Goal: Communication & Community: Answer question/provide support

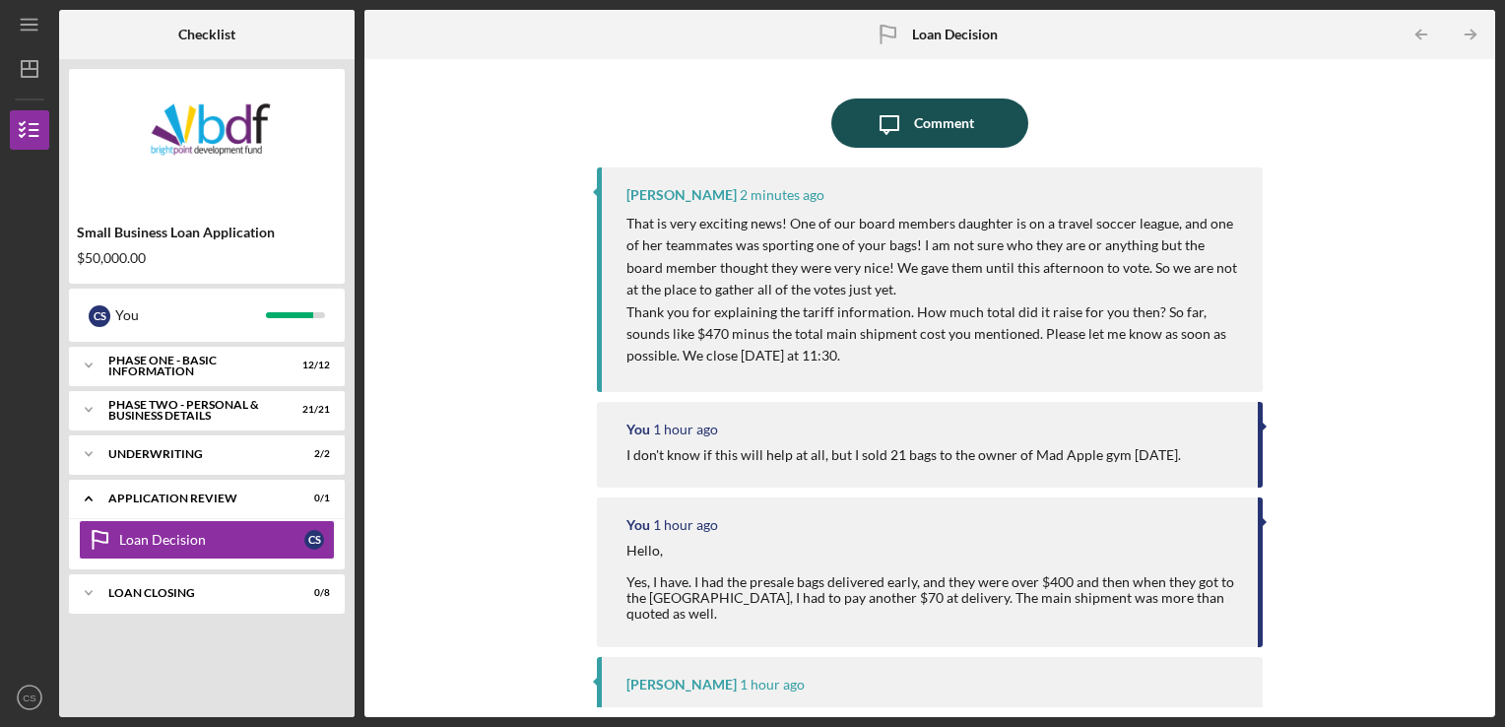
click at [938, 128] on div "Comment" at bounding box center [944, 123] width 60 height 49
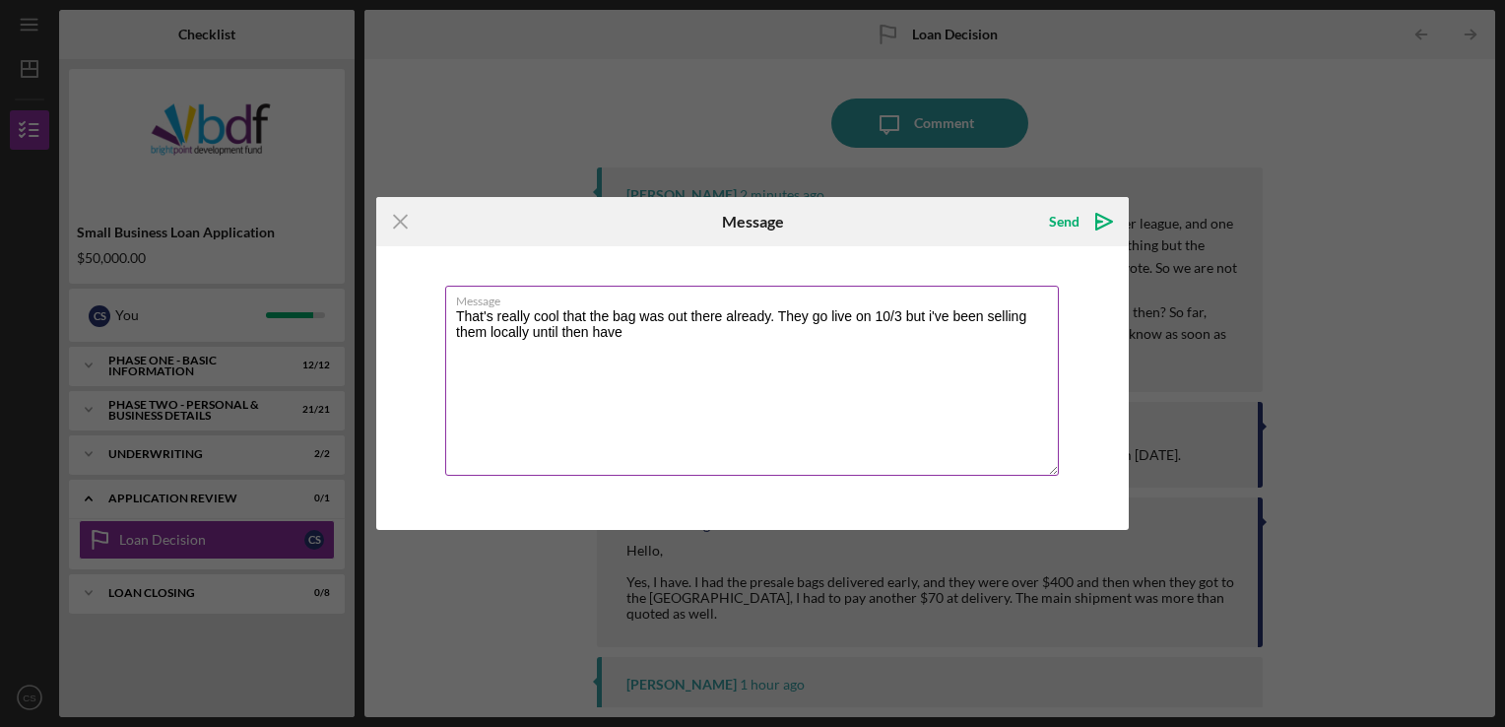
click at [627, 338] on textarea "That's really cool that the bag was out there already. They go live on 10/3 but…" at bounding box center [752, 381] width 614 height 190
type textarea "That's really cool that the bag was out there already. They go live on 10/3 but…"
click at [1294, 174] on div "Icon/Menu Close Message Send Icon/icon-invite-send Message That's really cool t…" at bounding box center [752, 363] width 1505 height 727
click at [396, 224] on icon "Icon/Menu Close" at bounding box center [400, 221] width 49 height 49
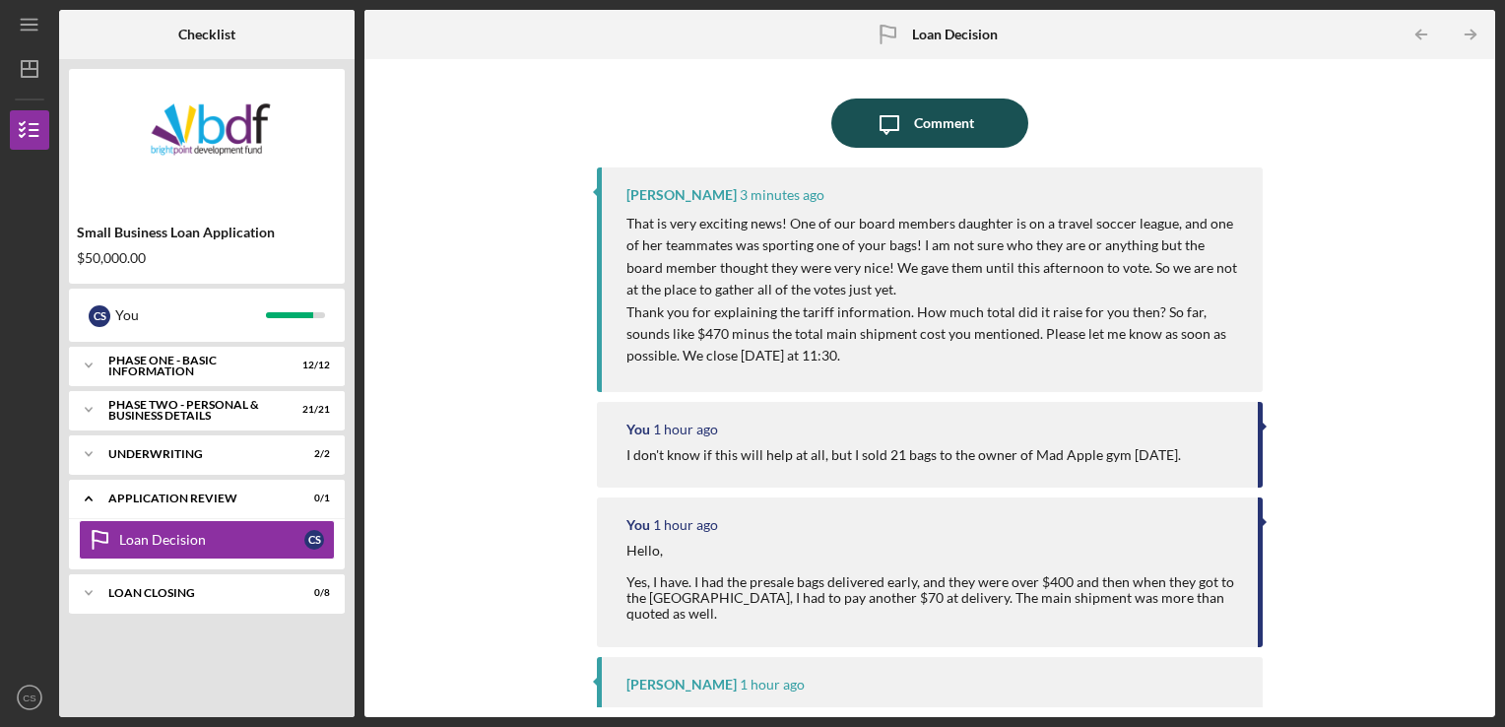
click at [931, 133] on div "Comment" at bounding box center [944, 123] width 60 height 49
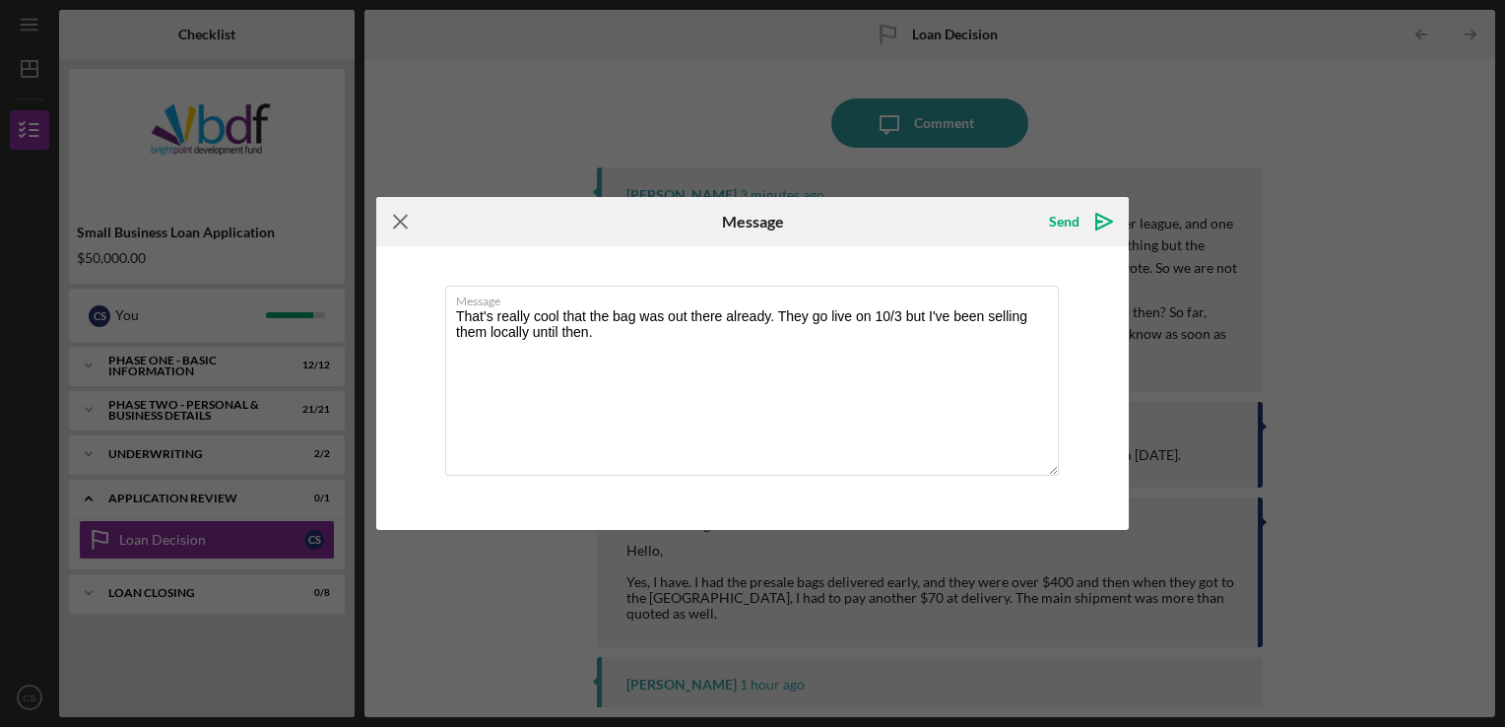
click at [406, 219] on icon "Icon/Menu Close" at bounding box center [400, 221] width 49 height 49
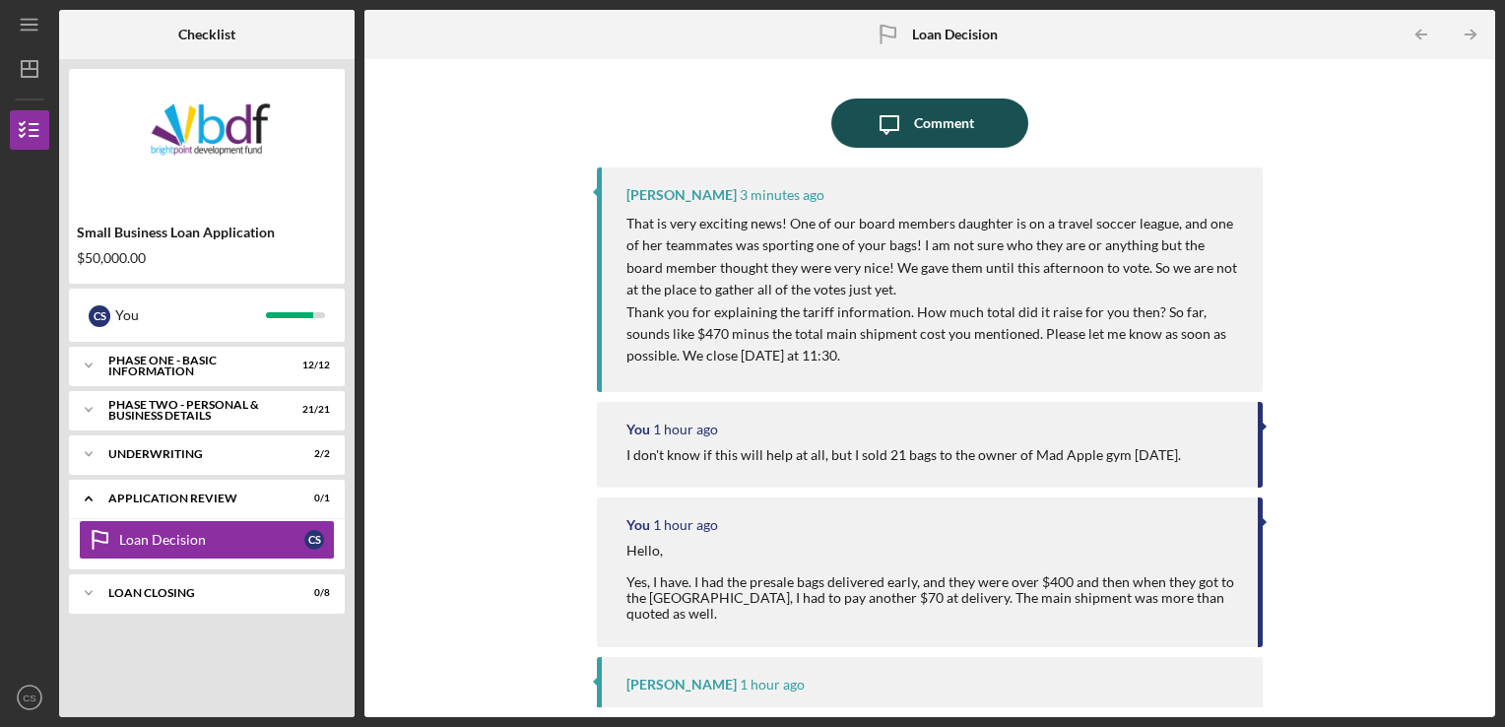
click at [921, 121] on div "Comment" at bounding box center [944, 123] width 60 height 49
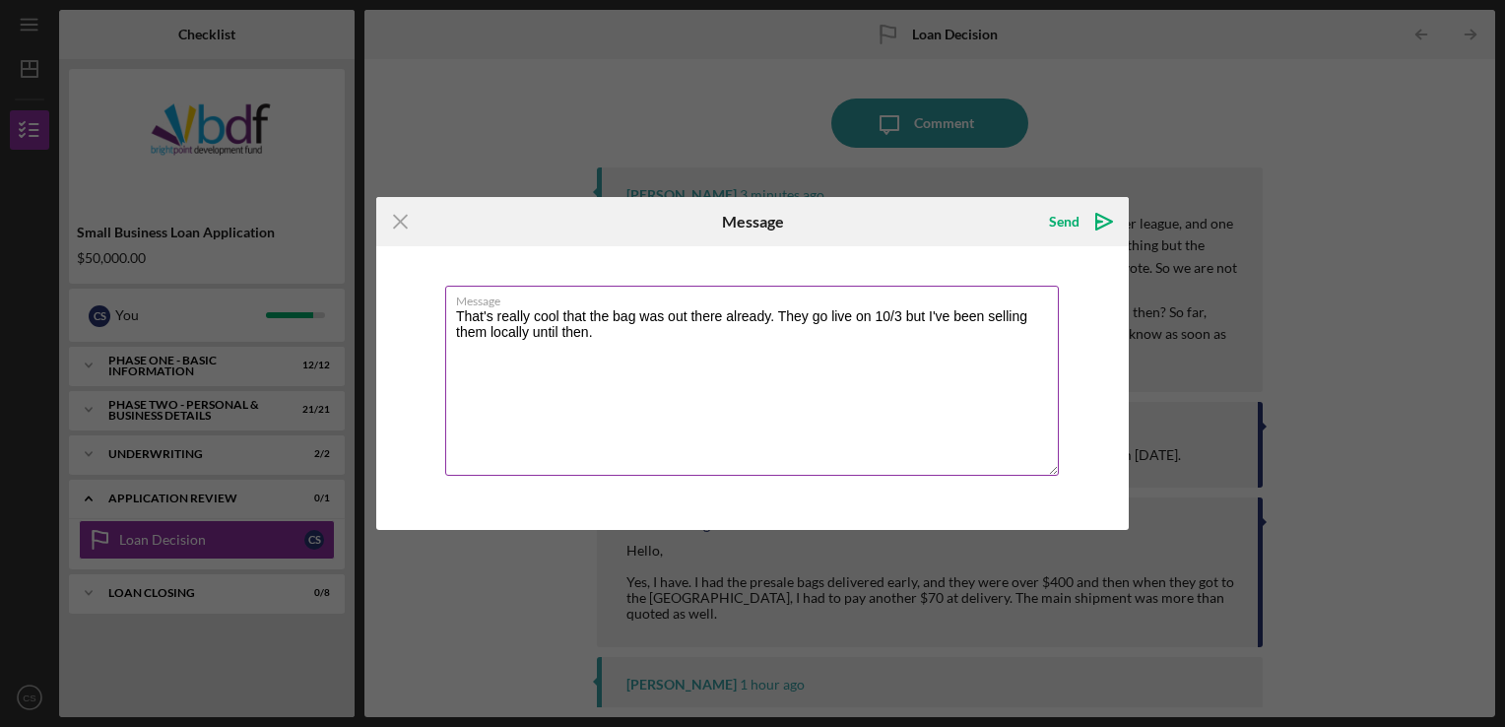
click at [614, 333] on textarea "That's really cool that the bag was out there already. They go live on 10/3 but…" at bounding box center [752, 381] width 614 height 190
click at [608, 360] on textarea "That's really cool that the bag was out there already. They go live on 10/3 but…" at bounding box center [752, 381] width 614 height 190
click at [776, 359] on textarea "That's really cool that the bag was out there already. They go live on 10/3 but…" at bounding box center [752, 381] width 614 height 190
drag, startPoint x: 506, startPoint y: 369, endPoint x: 672, endPoint y: 430, distance: 176.1
click at [678, 431] on textarea "That's really cool that the bag was out there already. They go live on 10/3 but…" at bounding box center [752, 381] width 614 height 190
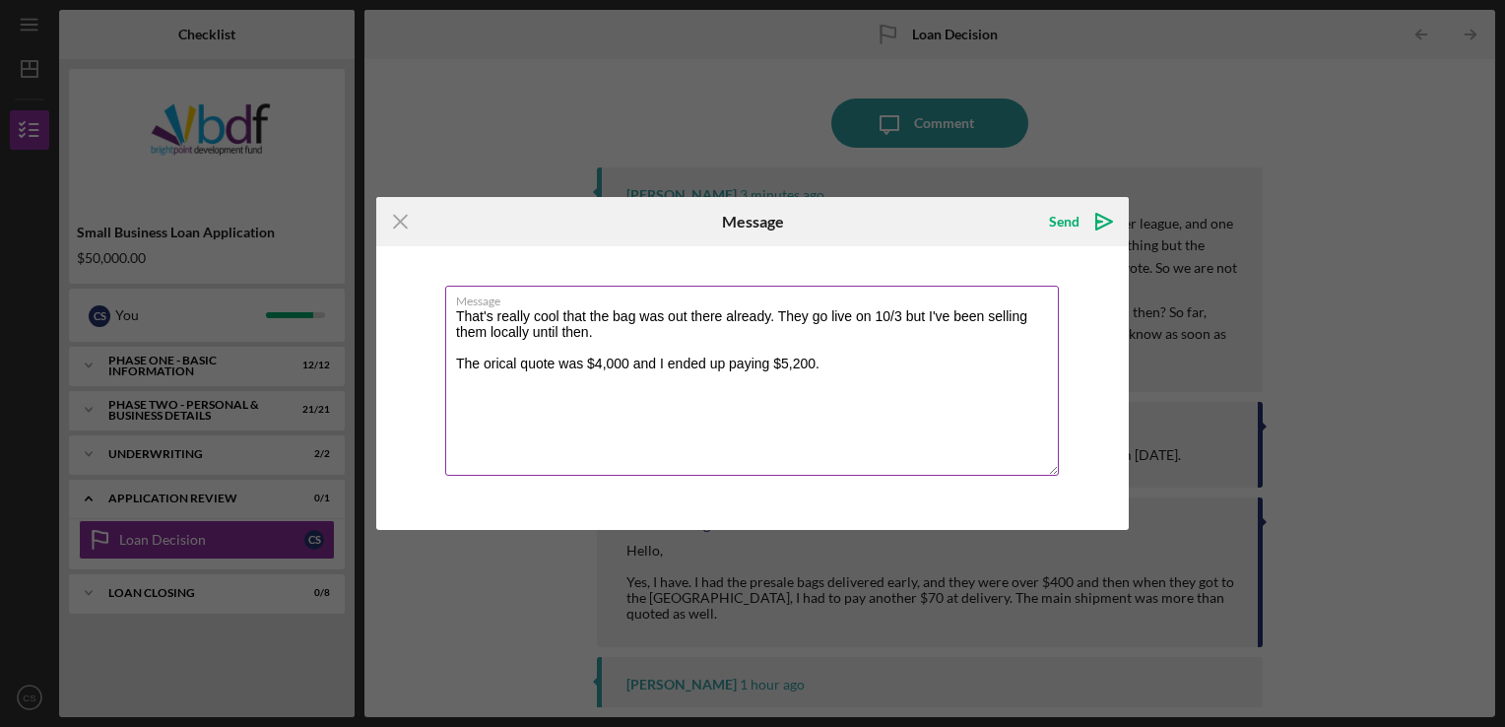
click at [505, 355] on textarea "That's really cool that the bag was out there already. They go live on 10/3 but…" at bounding box center [752, 381] width 614 height 190
drag, startPoint x: 537, startPoint y: 361, endPoint x: 579, endPoint y: 357, distance: 42.5
click at [539, 361] on textarea "That's really cool that the bag was out there already. They go live on 10/3 but…" at bounding box center [752, 381] width 614 height 190
click at [869, 311] on textarea "That's really cool that the bag was out there already. They go live on 10/3 but…" at bounding box center [752, 381] width 614 height 190
click at [902, 398] on textarea "That's really cool that the bag was out there already. They go live on the webs…" at bounding box center [752, 381] width 614 height 190
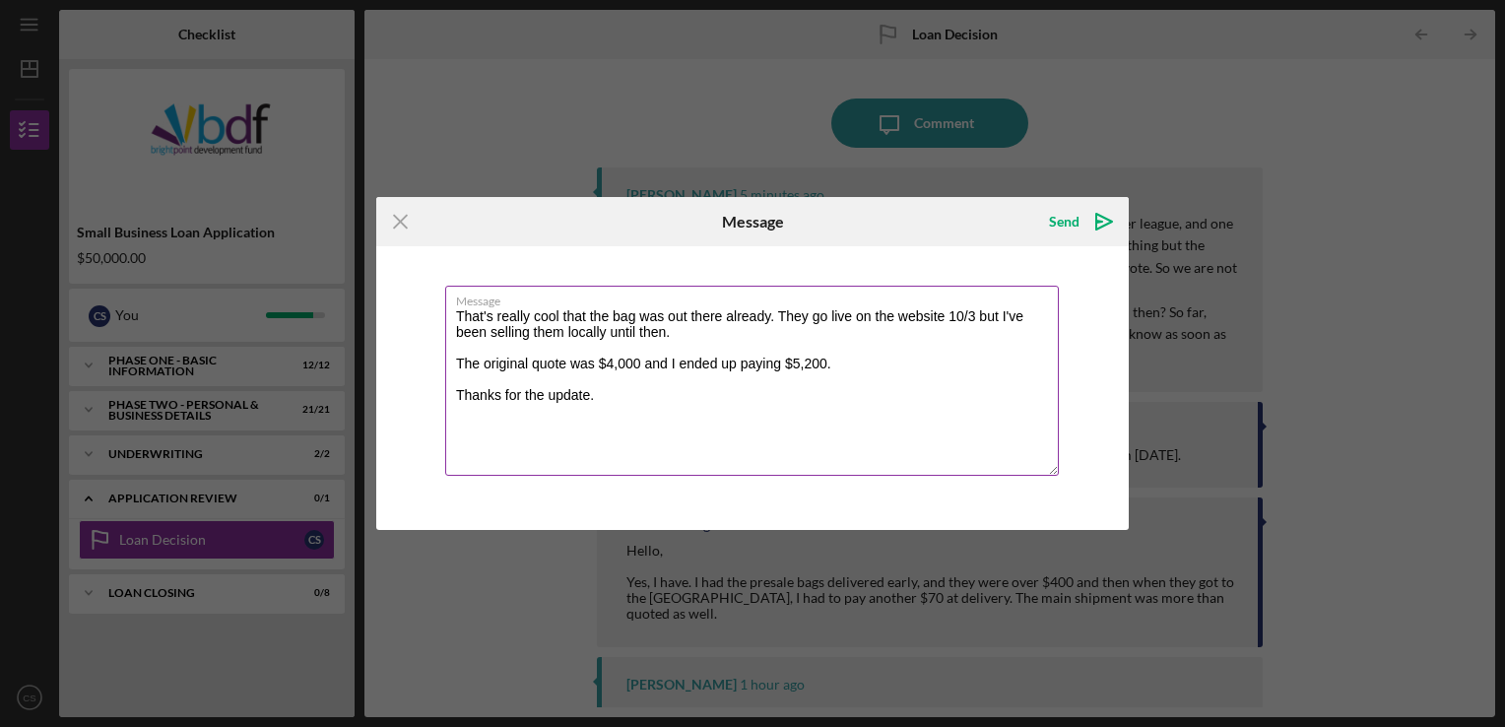
click at [706, 414] on textarea "That's really cool that the bag was out there already. They go live on the webs…" at bounding box center [752, 381] width 614 height 190
type textarea "That's really cool that the bag was out there already. They go live on the webs…"
click at [1074, 232] on div "Send" at bounding box center [1064, 221] width 31 height 39
